Goal: Obtain resource: Download file/media

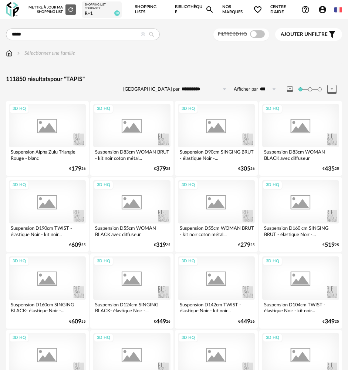
type input "*****"
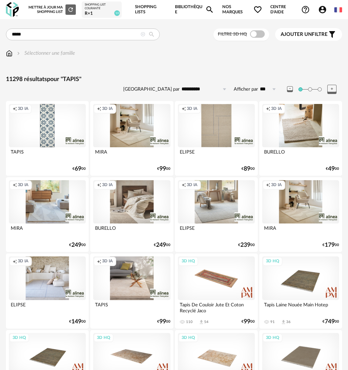
click at [228, 127] on div "Creation icon 3D IA" at bounding box center [216, 125] width 77 height 43
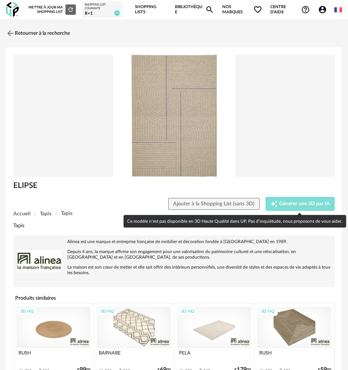
click at [287, 202] on span "Générer une 3D par IA" at bounding box center [304, 203] width 51 height 5
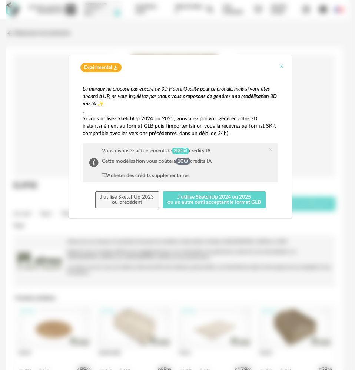
click at [282, 67] on icon "Close" at bounding box center [281, 66] width 6 height 6
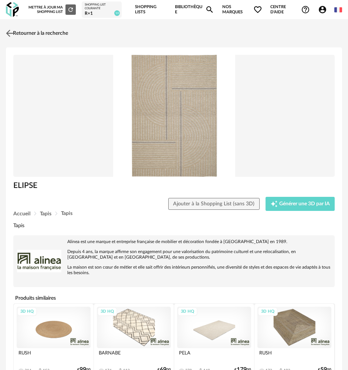
click at [11, 29] on img at bounding box center [9, 33] width 11 height 11
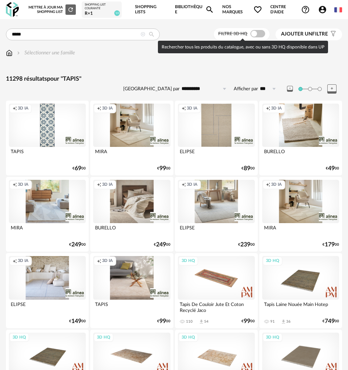
click at [258, 34] on span at bounding box center [258, 33] width 15 height 7
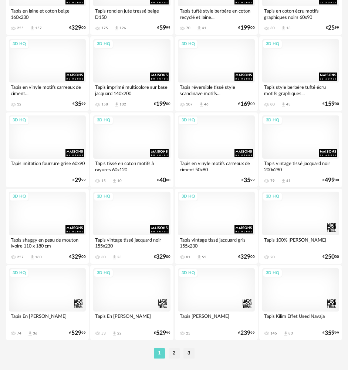
scroll to position [1684, 0]
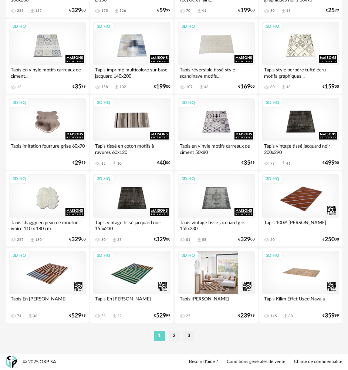
click at [234, 262] on div "3D HQ" at bounding box center [216, 272] width 77 height 43
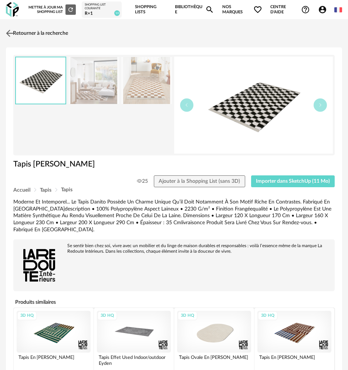
click at [9, 29] on img at bounding box center [9, 33] width 11 height 11
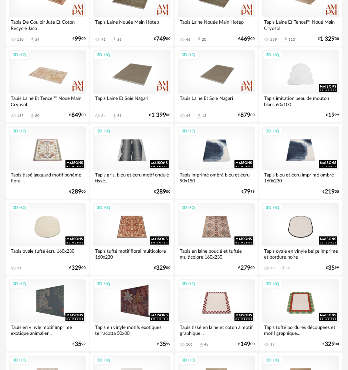
scroll to position [56, 0]
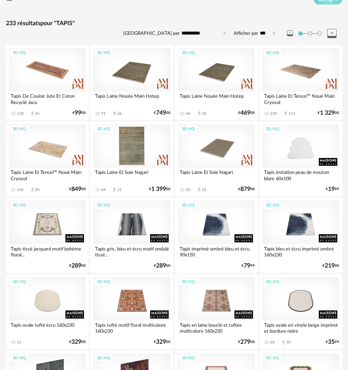
click at [132, 143] on div "3D HQ" at bounding box center [131, 145] width 77 height 43
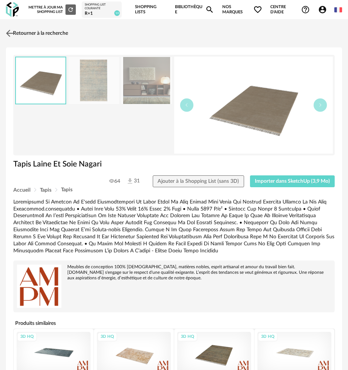
click at [9, 36] on img at bounding box center [9, 33] width 11 height 11
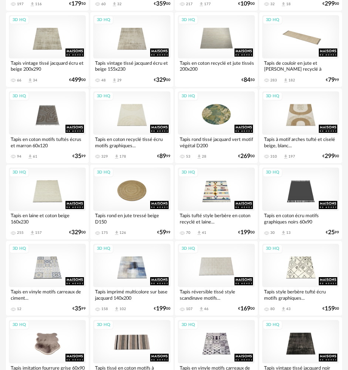
scroll to position [1684, 0]
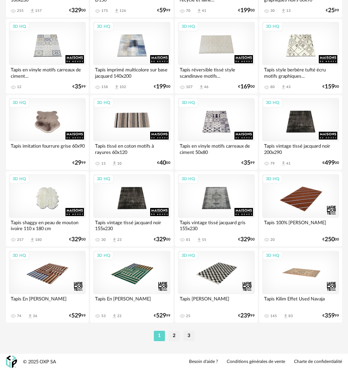
click at [175, 339] on li "2" at bounding box center [174, 336] width 11 height 10
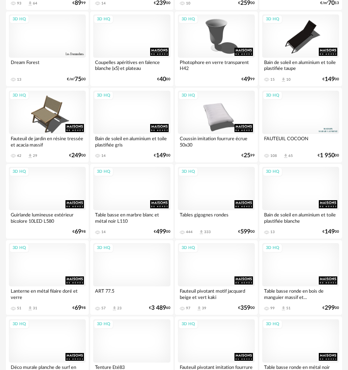
scroll to position [1481, 0]
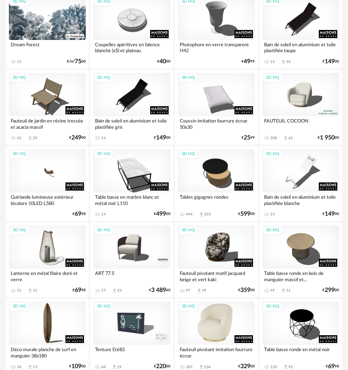
click at [218, 329] on div "3D HQ" at bounding box center [216, 323] width 77 height 43
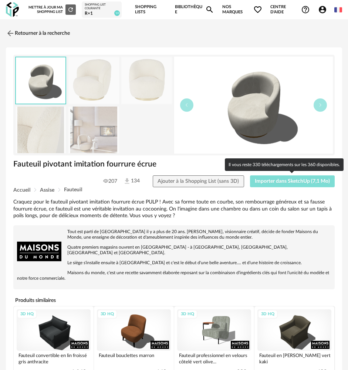
click at [287, 183] on span "Importer dans SketchUp (7,1 Mo)" at bounding box center [292, 181] width 75 height 5
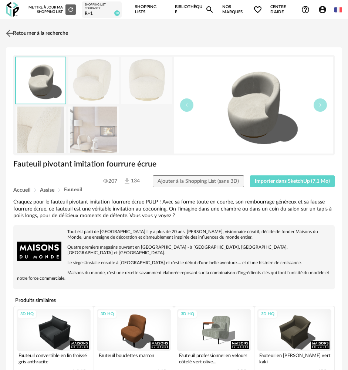
click at [14, 33] on img at bounding box center [9, 33] width 11 height 11
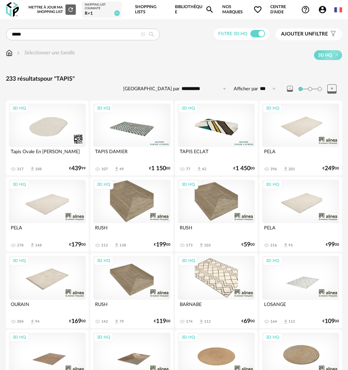
click at [303, 131] on div "3D HQ" at bounding box center [300, 125] width 77 height 43
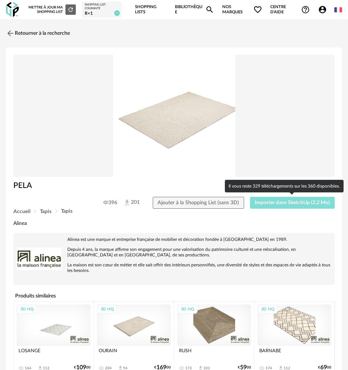
click at [288, 199] on button "Importer dans SketchUp (2,2 Mo)" at bounding box center [292, 203] width 85 height 12
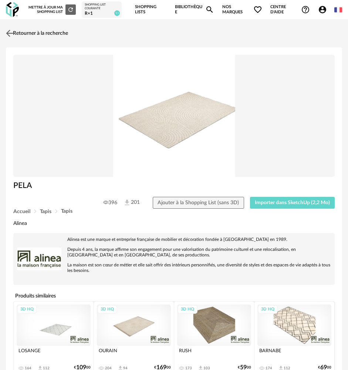
click at [10, 35] on img at bounding box center [9, 33] width 11 height 11
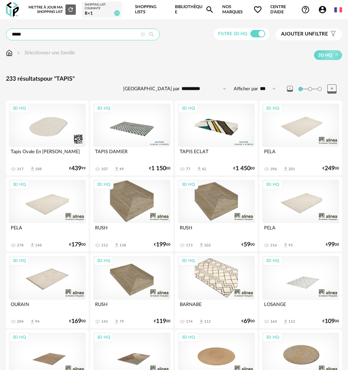
click at [40, 33] on input "*****" at bounding box center [83, 35] width 154 height 12
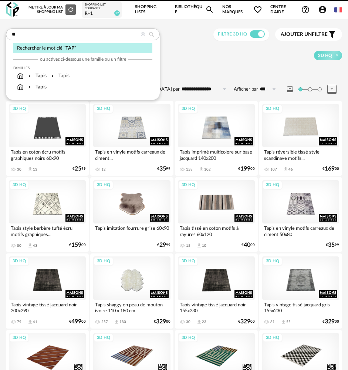
type input "*"
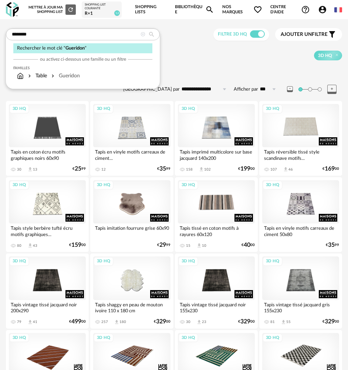
type input "********"
type input "**********"
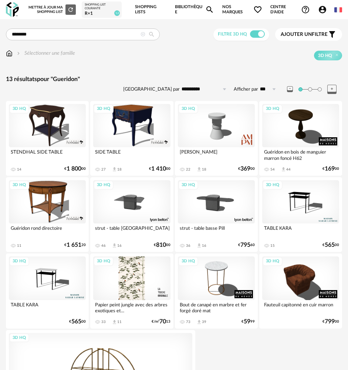
drag, startPoint x: 94, startPoint y: 33, endPoint x: -13, endPoint y: 26, distance: 106.5
click at [0, 26] on html "Nouvelle shopping list Mettre à jour ma Shopping List Refresh icon Shopping Lis…" at bounding box center [174, 247] width 348 height 495
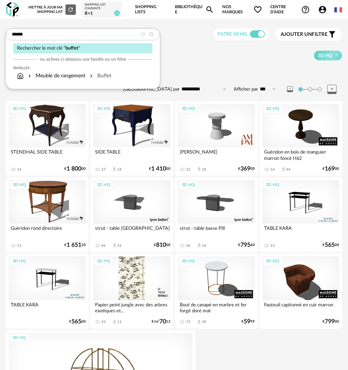
type input "******"
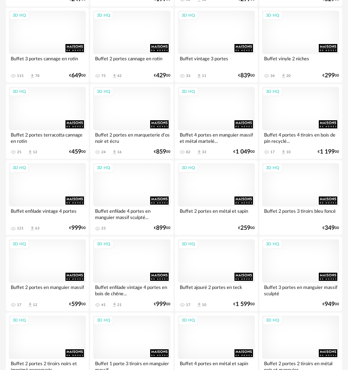
scroll to position [1481, 0]
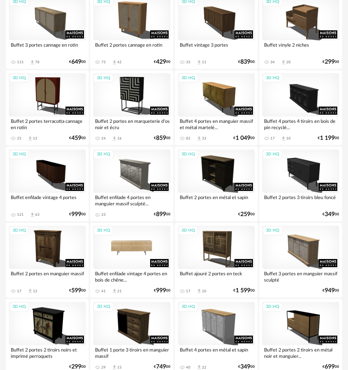
click at [119, 257] on div "3D HQ" at bounding box center [131, 247] width 77 height 43
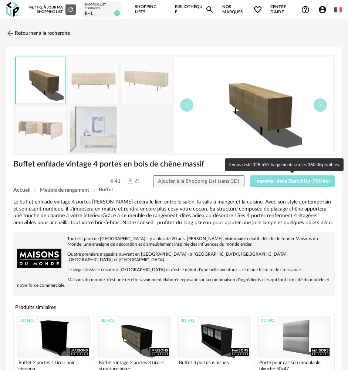
click at [276, 184] on button "Importer dans SketchUp (780 ko)" at bounding box center [293, 181] width 85 height 12
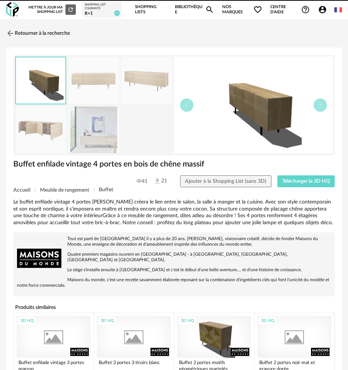
click at [14, 32] on img at bounding box center [10, 33] width 9 height 9
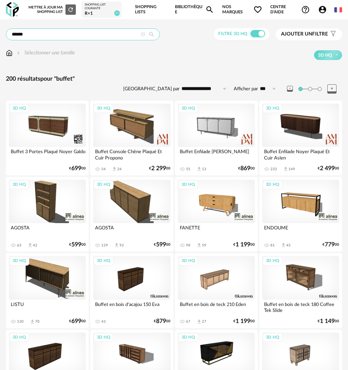
click at [74, 33] on input "******" at bounding box center [83, 35] width 154 height 12
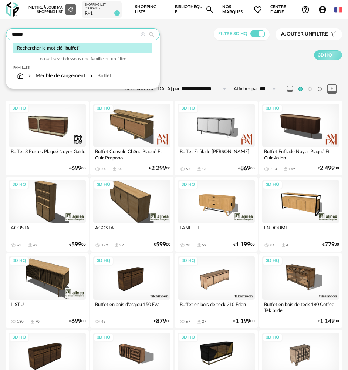
drag, startPoint x: 74, startPoint y: 33, endPoint x: -24, endPoint y: 30, distance: 97.4
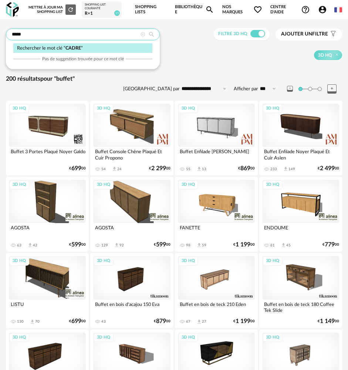
type input "*****"
type input "**********"
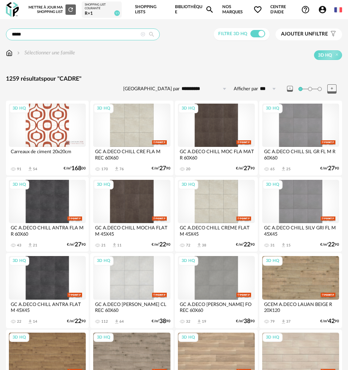
drag, startPoint x: 121, startPoint y: 33, endPoint x: -100, endPoint y: 33, distance: 221.0
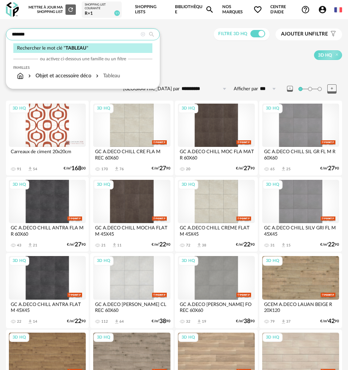
type input "*******"
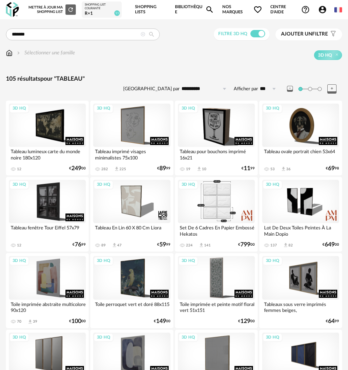
click at [211, 200] on div "3D HQ" at bounding box center [216, 201] width 77 height 43
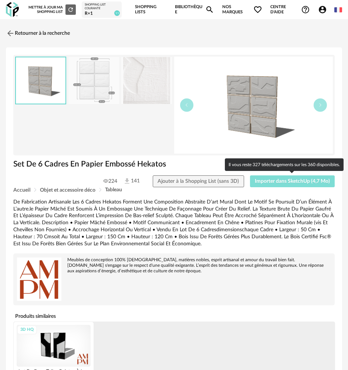
click at [307, 185] on button "Importer dans SketchUp (4,7 Mo)" at bounding box center [292, 181] width 85 height 12
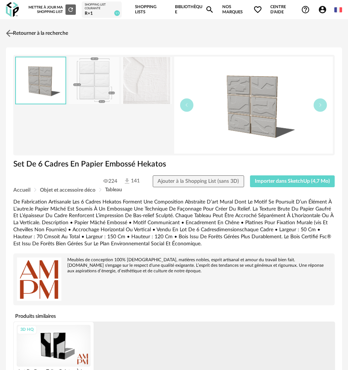
click at [10, 37] on img at bounding box center [9, 33] width 11 height 11
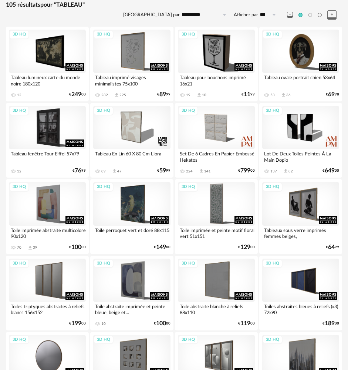
scroll to position [148, 0]
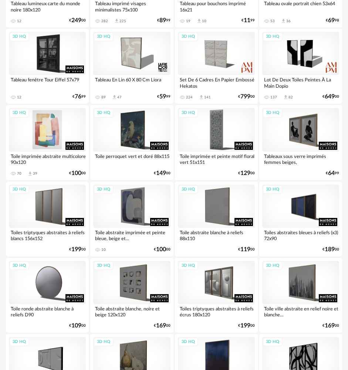
click at [49, 128] on div "3D HQ" at bounding box center [47, 129] width 77 height 43
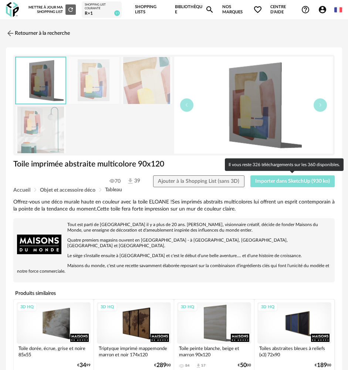
click at [262, 185] on button "Importer dans SketchUp (930 ko)" at bounding box center [293, 181] width 85 height 12
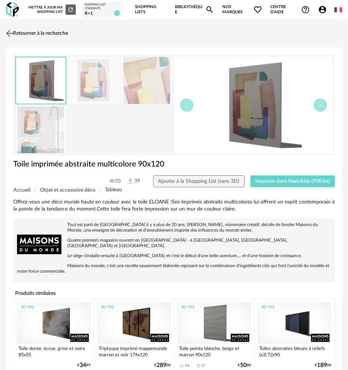
click at [15, 31] on img at bounding box center [9, 33] width 11 height 11
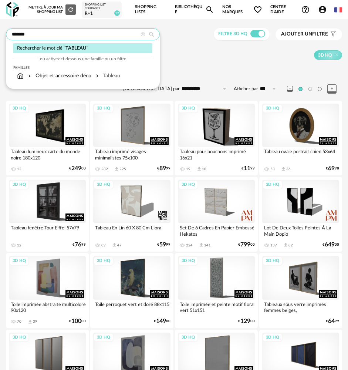
drag, startPoint x: 91, startPoint y: 31, endPoint x: 4, endPoint y: 30, distance: 87.4
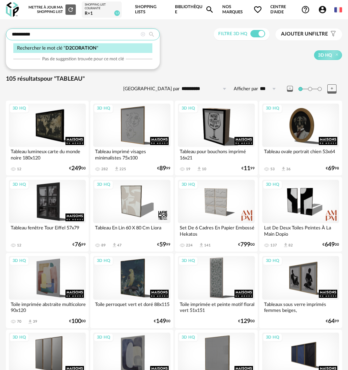
type input "**********"
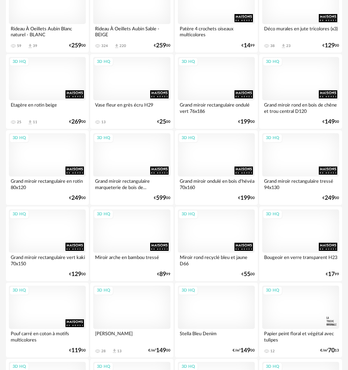
scroll to position [1037, 0]
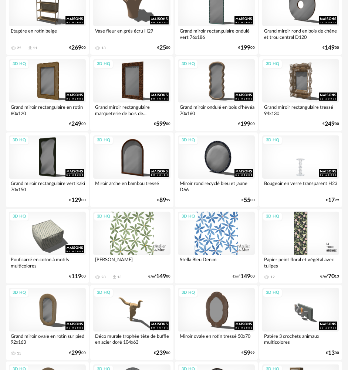
click at [327, 163] on div "3D HQ" at bounding box center [300, 156] width 77 height 43
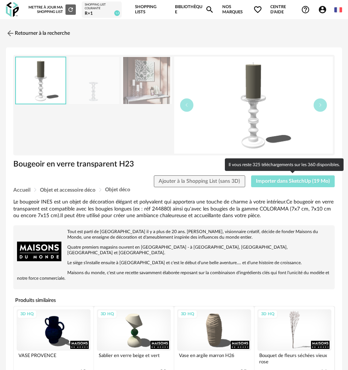
click at [313, 182] on span "Importer dans SketchUp (19 Mo)" at bounding box center [293, 181] width 74 height 5
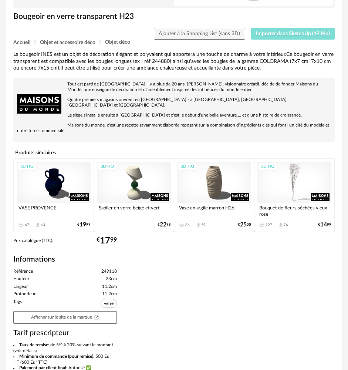
scroll to position [148, 0]
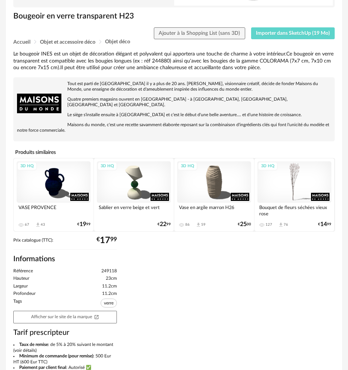
click at [142, 173] on div "3D HQ" at bounding box center [134, 182] width 74 height 42
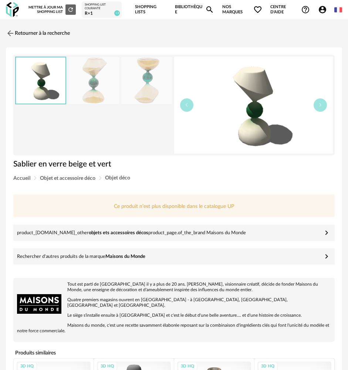
click at [3, 27] on div "Retourner à la recherche Sablier en verre beige et vert Sablier en verre beige …" at bounding box center [174, 238] width 348 height 426
click at [11, 30] on img at bounding box center [9, 33] width 11 height 11
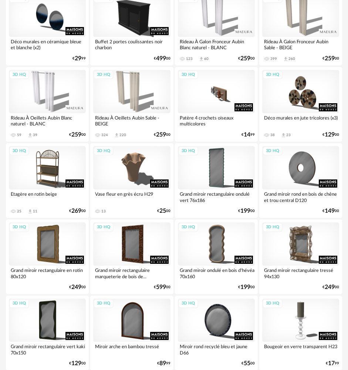
scroll to position [888, 0]
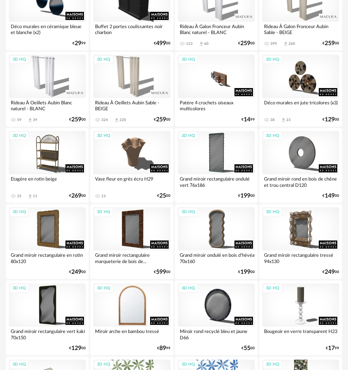
click at [142, 300] on div "3D HQ" at bounding box center [131, 305] width 77 height 43
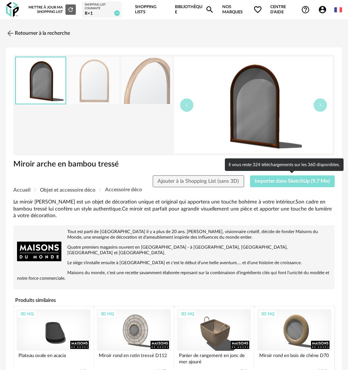
click at [270, 182] on span "Importer dans SketchUp (9,7 Mo)" at bounding box center [292, 181] width 75 height 5
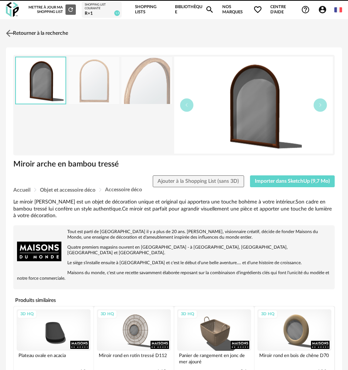
click at [11, 30] on img at bounding box center [9, 33] width 11 height 11
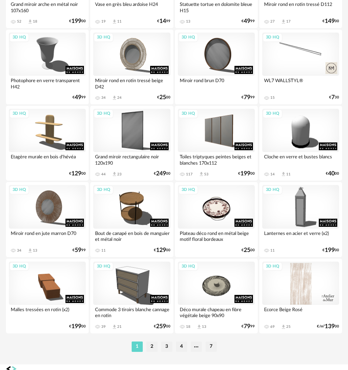
scroll to position [1684, 0]
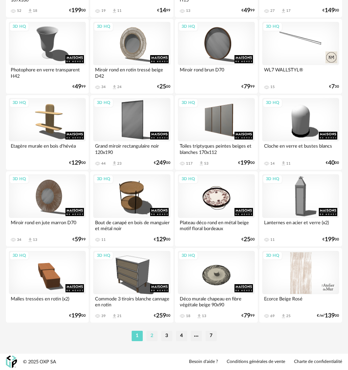
click at [152, 335] on li "2" at bounding box center [152, 336] width 11 height 10
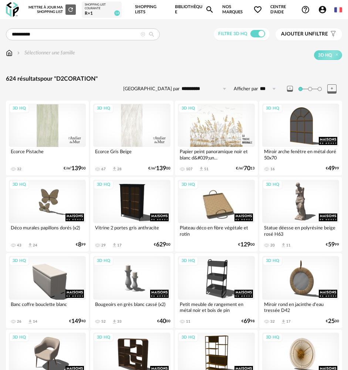
click at [118, 33] on input "**********" at bounding box center [83, 35] width 154 height 12
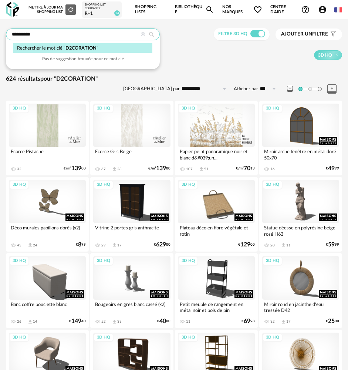
drag, startPoint x: 118, startPoint y: 33, endPoint x: -36, endPoint y: 33, distance: 154.0
type input "*******"
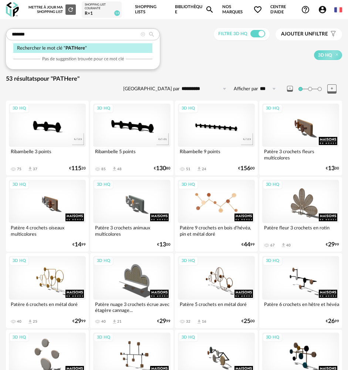
click at [227, 205] on div "3D HQ" at bounding box center [216, 201] width 77 height 43
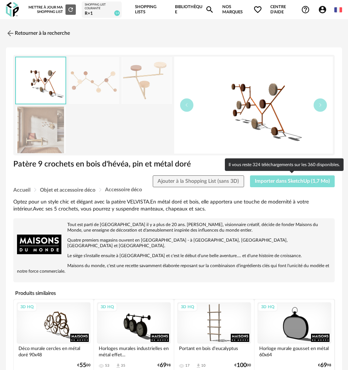
click at [289, 178] on button "Importer dans SketchUp (1,7 Mo)" at bounding box center [292, 181] width 85 height 12
